Goal: Information Seeking & Learning: Learn about a topic

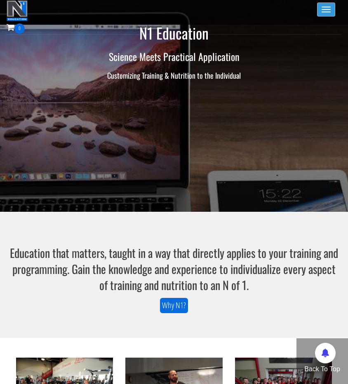
click at [326, 11] on button "Toggle navigation" at bounding box center [326, 9] width 18 height 14
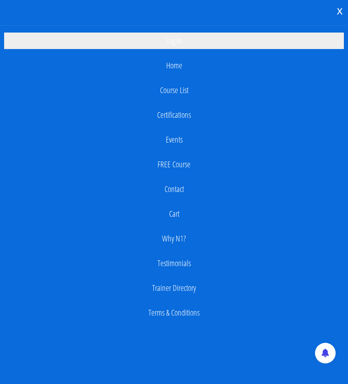
click at [190, 41] on link "Log In" at bounding box center [173, 41] width 339 height 16
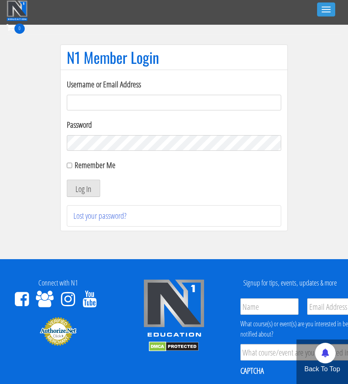
type input "[EMAIL_ADDRESS][DOMAIN_NAME]"
click at [78, 185] on button "Log In" at bounding box center [83, 188] width 33 height 17
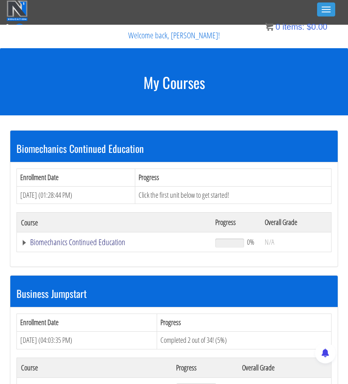
click at [32, 245] on link "Biomechanics Continued Education" at bounding box center [114, 242] width 186 height 8
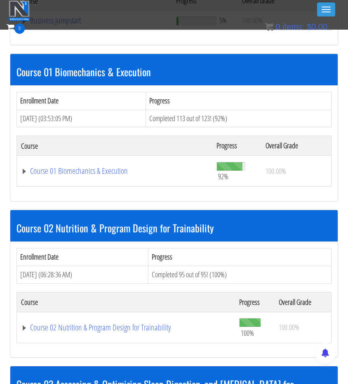
scroll to position [395, 0]
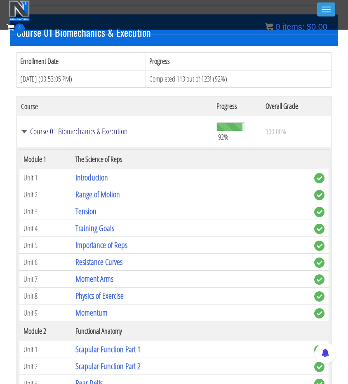
scroll to position [435, 0]
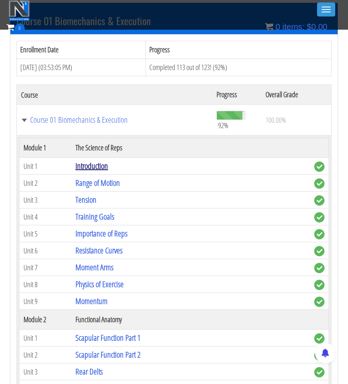
click at [94, 170] on link "Introduction" at bounding box center [91, 165] width 33 height 11
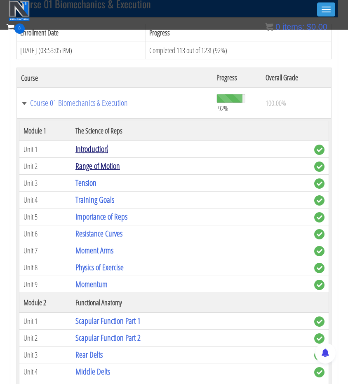
scroll to position [461, 0]
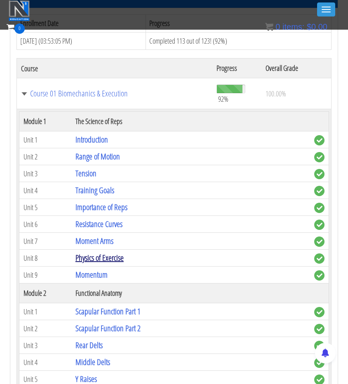
click at [89, 259] on link "Physics of Exercise" at bounding box center [99, 257] width 48 height 11
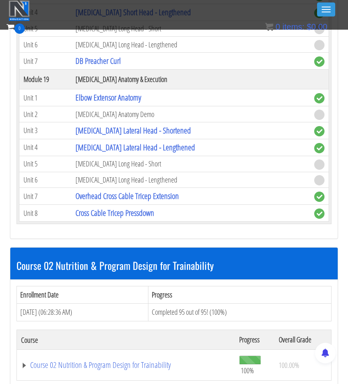
scroll to position [2892, 0]
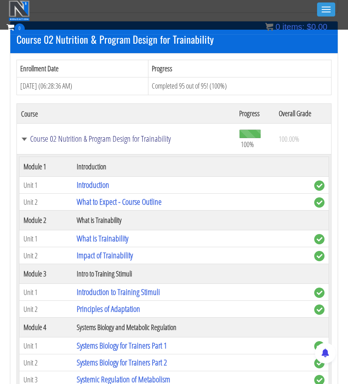
scroll to position [3038, 0]
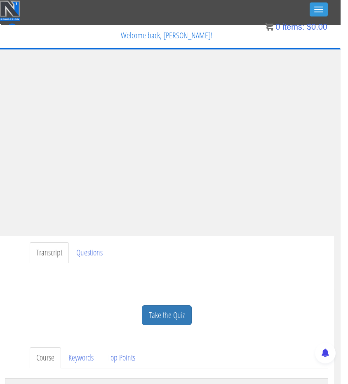
scroll to position [0, 24]
